Goal: Understand process/instructions: Learn about a topic

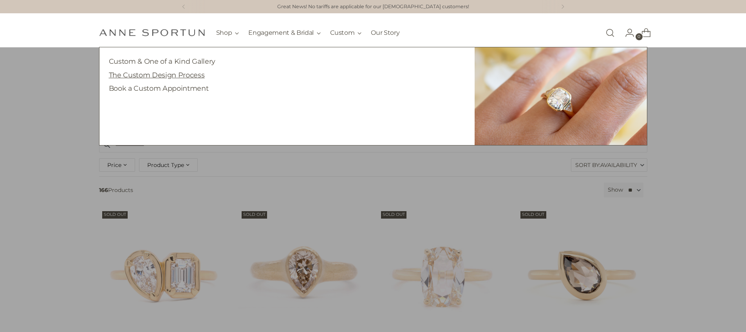
click at [187, 74] on link "The Custom Design Process" at bounding box center [157, 75] width 96 height 8
